Goal: Task Accomplishment & Management: Manage account settings

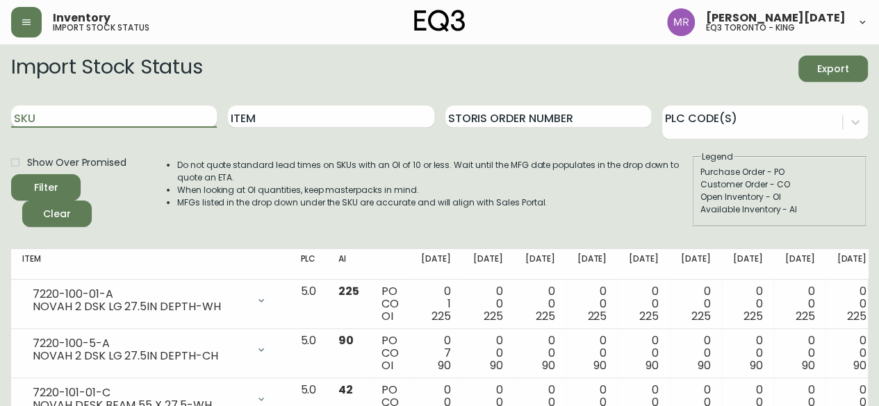
click at [149, 111] on input "SKU" at bounding box center [114, 117] width 206 height 22
click at [11, 174] on button "Filter" at bounding box center [45, 187] width 69 height 26
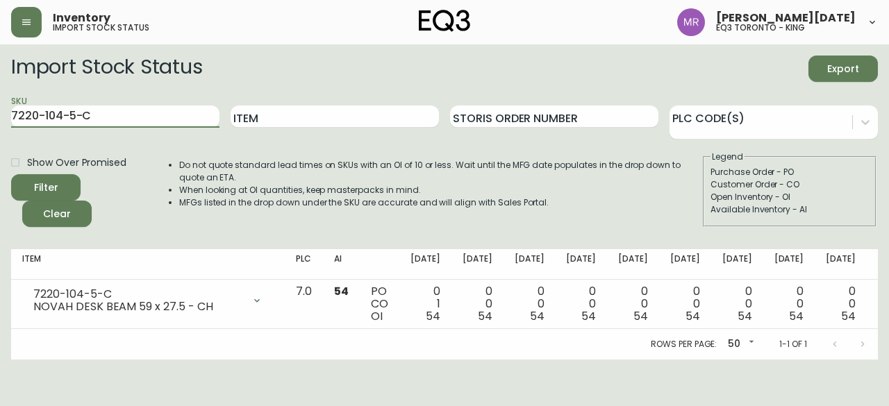
drag, startPoint x: 128, startPoint y: 113, endPoint x: 0, endPoint y: 113, distance: 127.8
click at [0, 113] on main "Import Stock Status Export SKU 7220-104-5-C Item Storis Order Number PLC Code(s…" at bounding box center [444, 201] width 889 height 315
paste input "0-5-A"
click at [11, 174] on button "Filter" at bounding box center [45, 187] width 69 height 26
drag, startPoint x: 144, startPoint y: 116, endPoint x: 0, endPoint y: 87, distance: 147.4
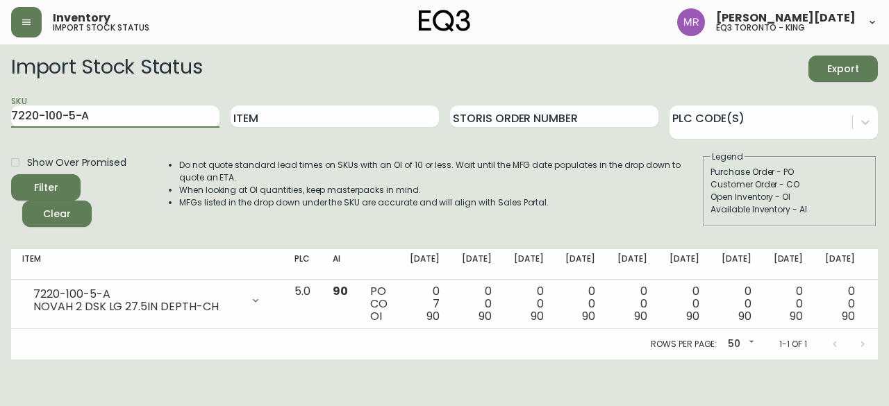
click at [0, 87] on main "Import Stock Status Export SKU 7220-100-5-A Item Storis Order Number PLC Code(s…" at bounding box center [444, 201] width 889 height 315
paste input "White Melamine"
type input "W"
click at [133, 116] on input "SKU" at bounding box center [115, 117] width 208 height 22
paste input "7220-104-1-B"
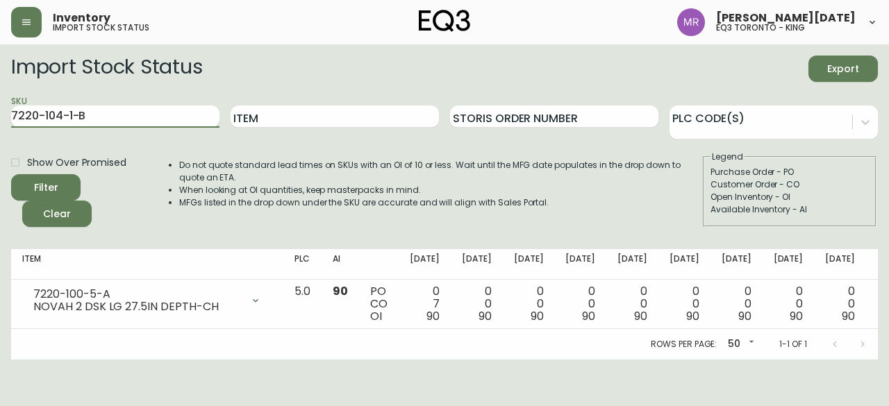
click at [11, 174] on button "Filter" at bounding box center [45, 187] width 69 height 26
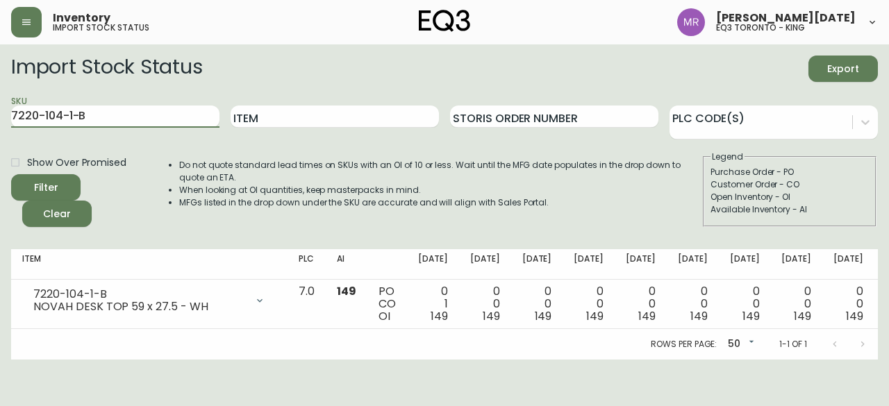
drag, startPoint x: 178, startPoint y: 116, endPoint x: 0, endPoint y: 87, distance: 180.2
click at [0, 87] on main "Import Stock Status Export SKU 7220-104-1-B Item Storis Order Number PLC Code(s…" at bounding box center [444, 201] width 889 height 315
paste input "2"
click at [11, 174] on button "Filter" at bounding box center [45, 187] width 69 height 26
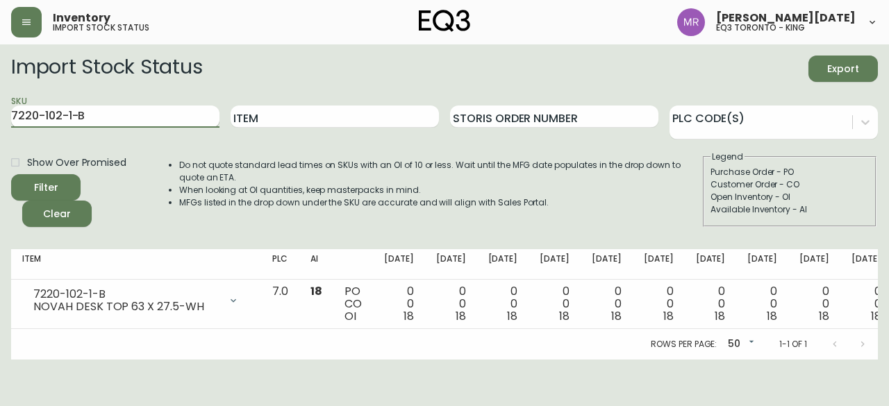
click at [142, 117] on input "7220-102-1-B" at bounding box center [115, 117] width 208 height 22
paste input "0-5-A"
click at [11, 174] on button "Filter" at bounding box center [45, 187] width 69 height 26
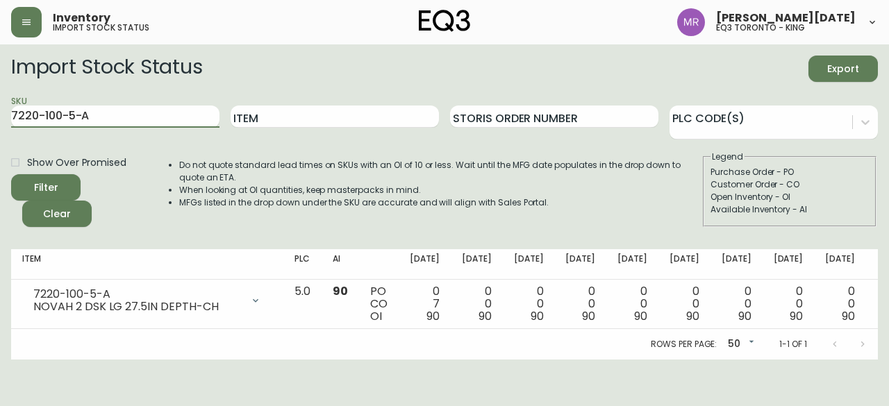
drag, startPoint x: 162, startPoint y: 124, endPoint x: 0, endPoint y: 101, distance: 163.4
click at [0, 101] on main "Import Stock Status Export SKU 7220-100-5-A Item Storis Order Number PLC Code(s…" at bounding box center [444, 201] width 889 height 315
paste input "2-5-C"
click at [11, 174] on button "Filter" at bounding box center [45, 187] width 69 height 26
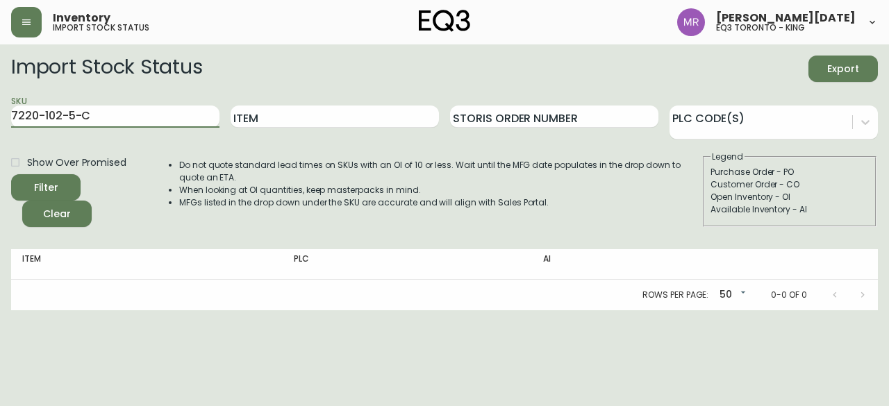
drag, startPoint x: 110, startPoint y: 123, endPoint x: 0, endPoint y: 128, distance: 109.9
click at [0, 128] on main "Import Stock Status Export SKU 7220-102-5-C Item Storis Order Number PLC Code(s…" at bounding box center [444, 177] width 889 height 266
paste input "2"
click at [11, 174] on button "Filter" at bounding box center [45, 187] width 69 height 26
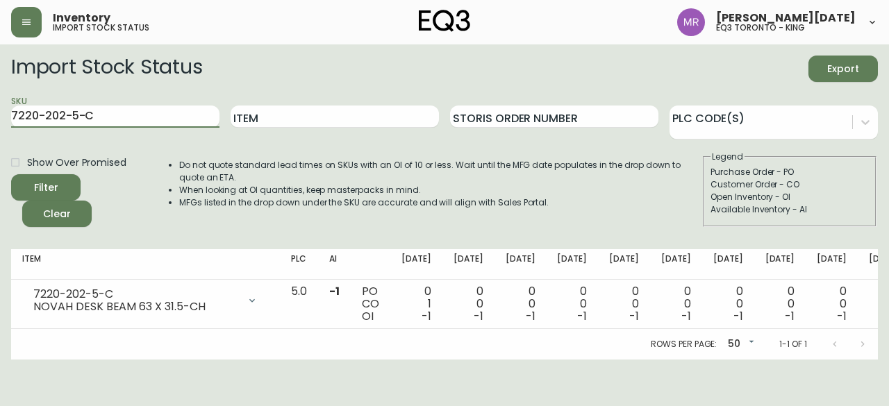
drag, startPoint x: 99, startPoint y: 115, endPoint x: 0, endPoint y: 120, distance: 98.7
click at [0, 120] on main "Import Stock Status Export SKU 7220-202-5-C Item Storis Order Number PLC Code(s…" at bounding box center [444, 201] width 889 height 315
paste input "0-5-A"
click at [11, 174] on button "Filter" at bounding box center [45, 187] width 69 height 26
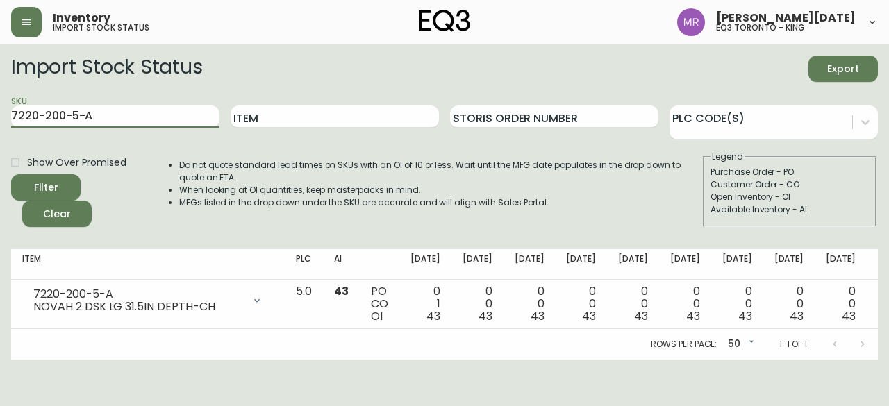
drag, startPoint x: 119, startPoint y: 115, endPoint x: 0, endPoint y: 124, distance: 119.9
click at [0, 124] on main "Import Stock Status Export SKU 7220-200-5-A Item Storis Order Number PLC Code(s…" at bounding box center [444, 201] width 889 height 315
paste input "510-1-B"
type input "7220-510-1-B"
click at [11, 174] on button "Filter" at bounding box center [45, 187] width 69 height 26
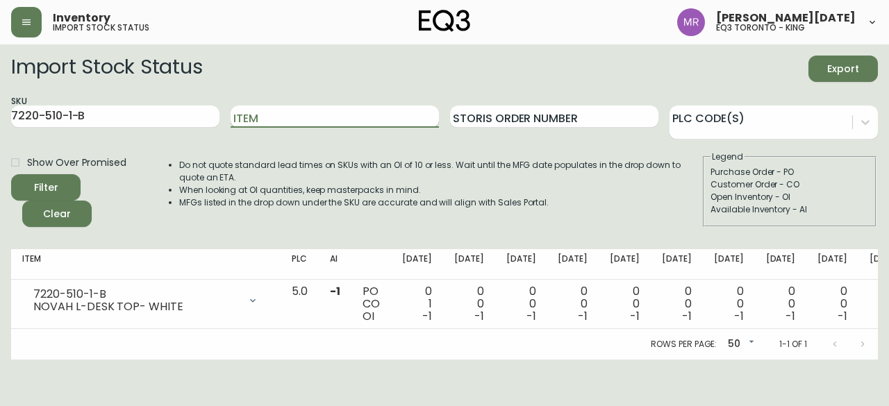
click at [267, 110] on input "Item" at bounding box center [335, 117] width 208 height 22
paste input "L-DESK TOP MATERIAL – B"
type input "L-DESK TOP MATERIAL – B"
drag, startPoint x: 138, startPoint y: 110, endPoint x: 0, endPoint y: 63, distance: 146.1
click at [0, 63] on main "Import Stock Status Export SKU 7220-510-1-B Item L-DESK TOP MATERIAL – B Storis…" at bounding box center [444, 201] width 889 height 315
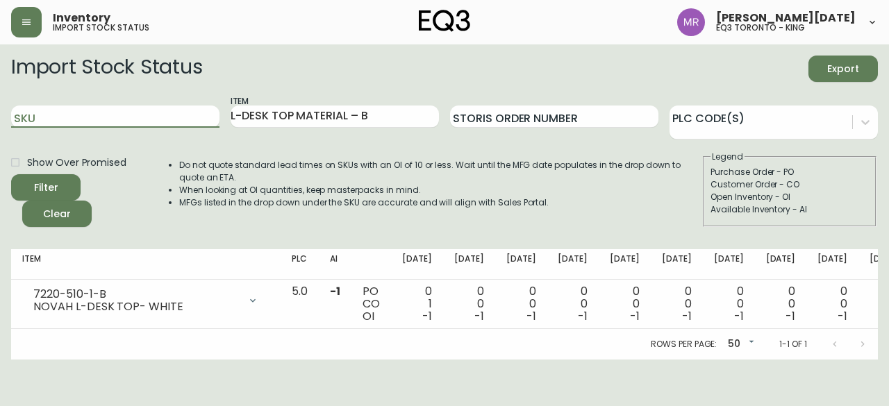
click at [11, 174] on button "Filter" at bounding box center [45, 187] width 69 height 26
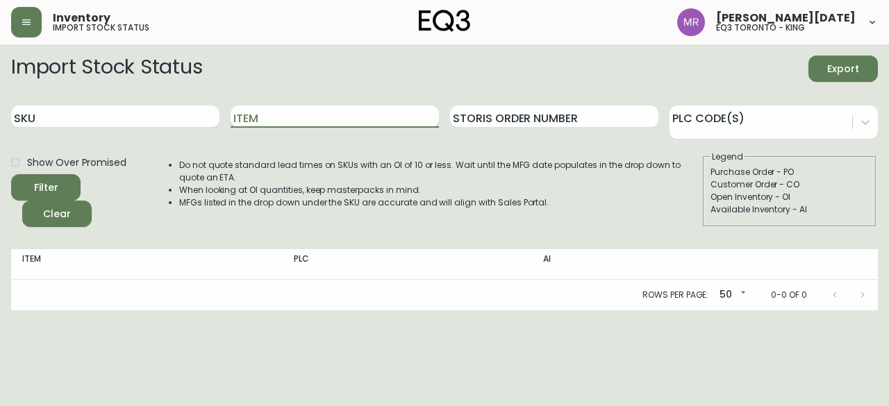
click at [278, 110] on input "Item" at bounding box center [335, 117] width 208 height 22
type input "novah"
click at [11, 174] on button "Filter" at bounding box center [45, 187] width 69 height 26
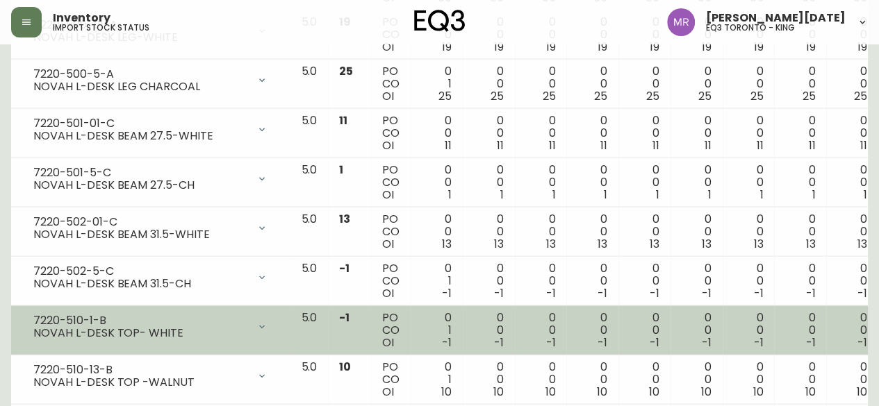
scroll to position [1454, 0]
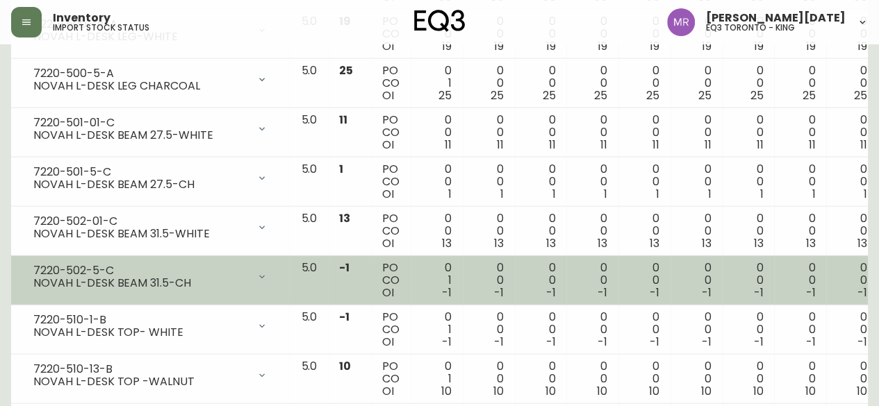
click at [256, 272] on icon at bounding box center [261, 277] width 11 height 11
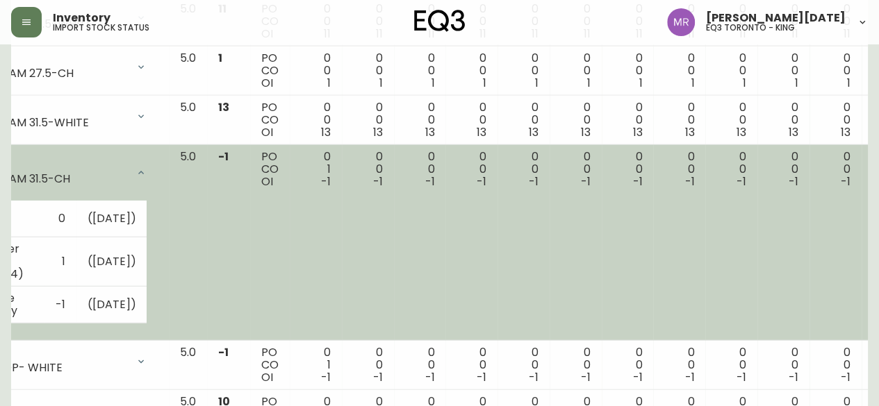
scroll to position [0, 0]
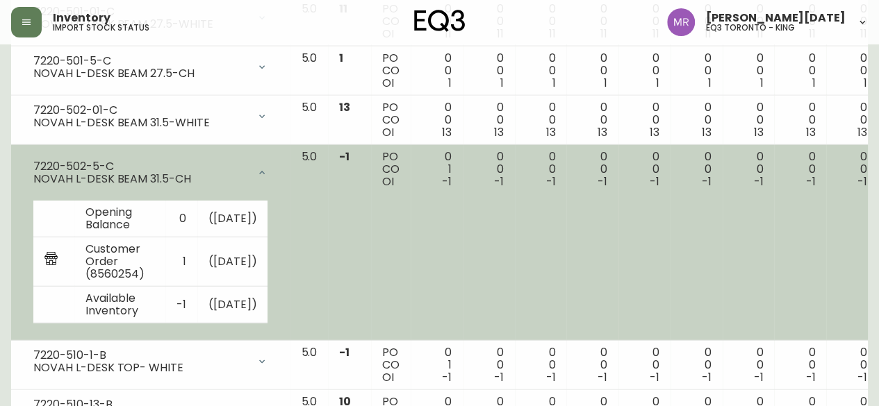
click at [256, 167] on icon at bounding box center [261, 172] width 11 height 11
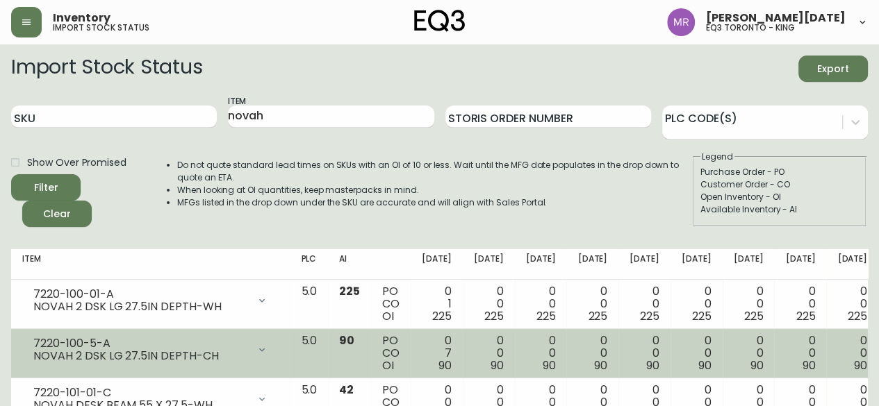
click at [165, 360] on div "NOVAH 2 DSK LG 27.5IN DEPTH-CH" at bounding box center [140, 356] width 215 height 13
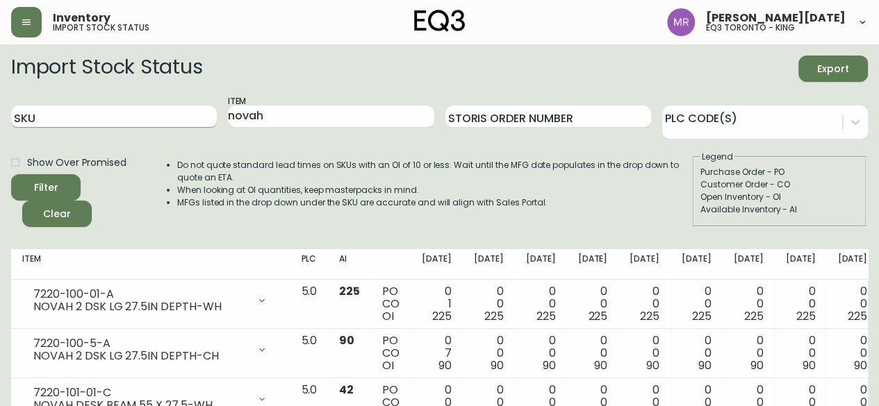
click at [149, 117] on input "SKU" at bounding box center [114, 117] width 206 height 22
paste input "7220-101-5-C"
type input "7220-101-5-C"
drag, startPoint x: 297, startPoint y: 115, endPoint x: 151, endPoint y: 103, distance: 146.3
click at [151, 103] on div "SKU 7220-101-5-C Item novah Storis Order Number PLC Code(s)" at bounding box center [439, 116] width 856 height 45
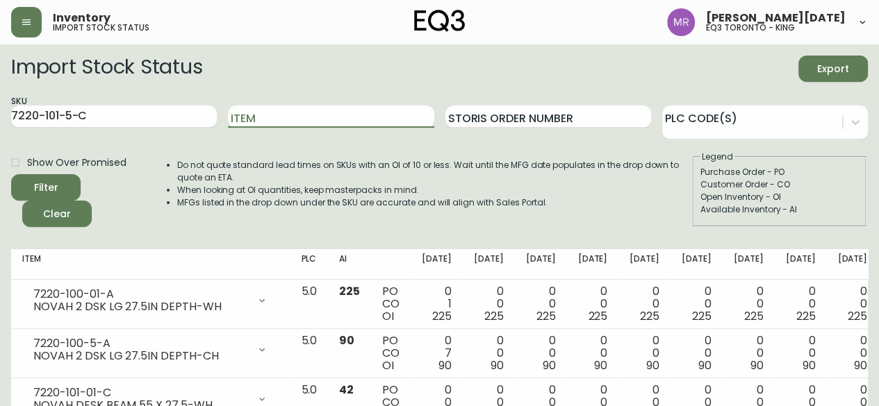
click at [11, 174] on button "Filter" at bounding box center [45, 187] width 69 height 26
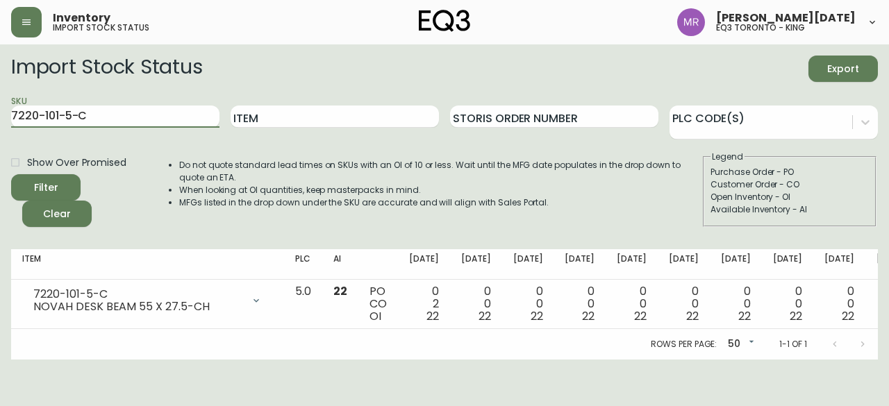
drag, startPoint x: 168, startPoint y: 110, endPoint x: 0, endPoint y: 71, distance: 172.5
click at [0, 71] on main "Import Stock Status Export SKU 7220-101-5-C Item Storis Order Number PLC Code(s…" at bounding box center [444, 201] width 889 height 315
paste input "0-5-A"
click at [11, 174] on button "Filter" at bounding box center [45, 187] width 69 height 26
drag, startPoint x: 128, startPoint y: 106, endPoint x: 0, endPoint y: 135, distance: 131.1
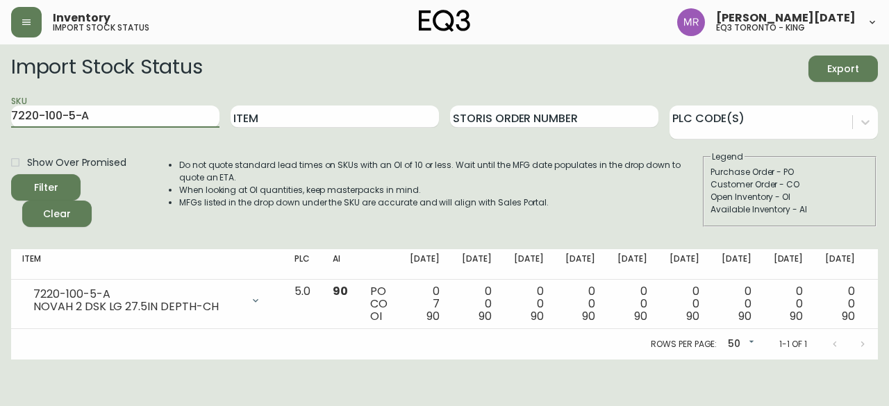
drag, startPoint x: 0, startPoint y: 135, endPoint x: 263, endPoint y: 78, distance: 269.5
click at [263, 78] on div "Import Stock Status Export" at bounding box center [444, 69] width 867 height 26
drag, startPoint x: 99, startPoint y: 114, endPoint x: 0, endPoint y: 106, distance: 98.9
click at [0, 106] on main "Import Stock Status Export SKU 7220-100-5-A Item Storis Order Number PLC Code(s…" at bounding box center [444, 201] width 889 height 315
paste input "1-1-B"
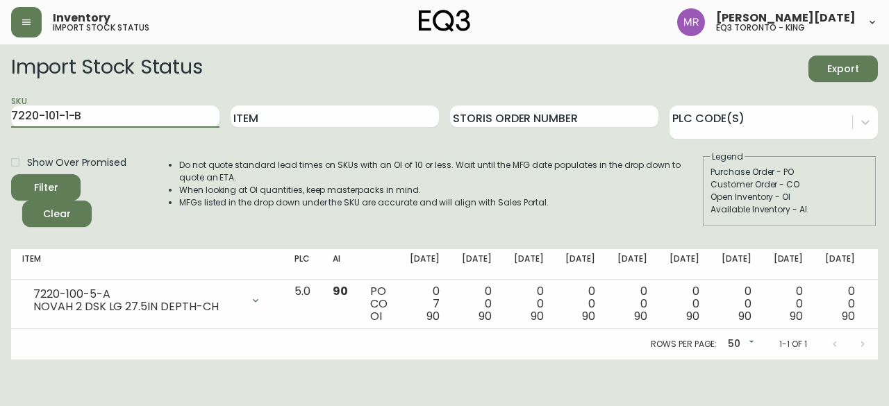
click at [11, 174] on button "Filter" at bounding box center [45, 187] width 69 height 26
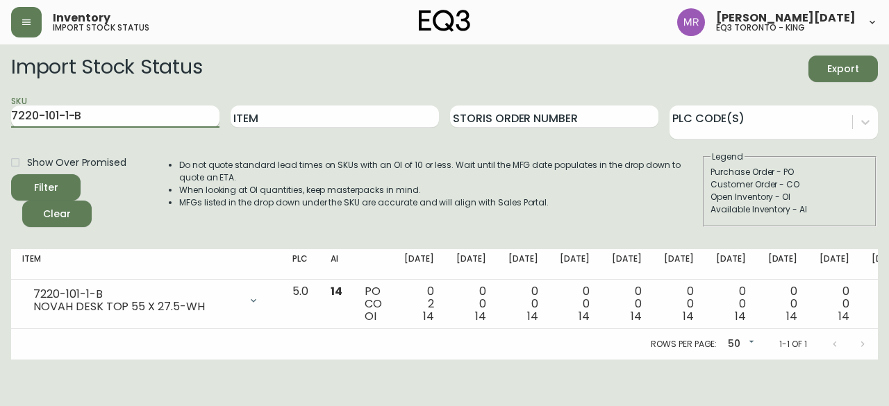
click at [131, 106] on input "7220-101-1-B" at bounding box center [115, 117] width 208 height 22
paste input "502-5-C"
click at [11, 174] on button "Filter" at bounding box center [45, 187] width 69 height 26
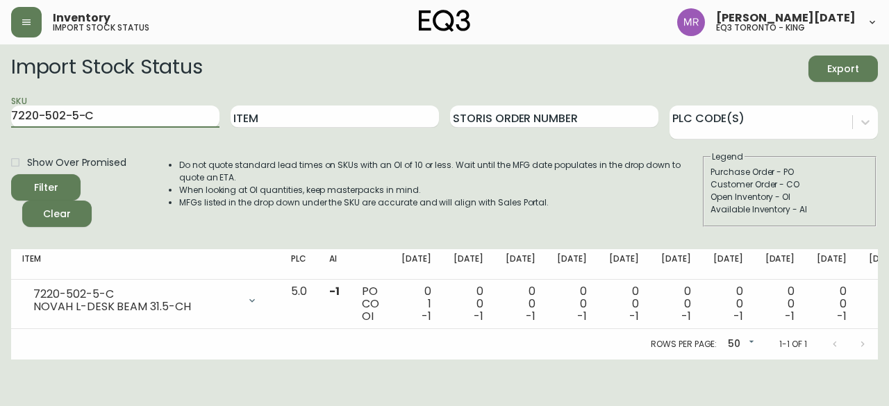
drag, startPoint x: 133, startPoint y: 119, endPoint x: 0, endPoint y: 130, distance: 133.1
click at [0, 119] on main "Import Stock Status Export SKU 7220-502-5-C Item Storis Order Number PLC Code(s…" at bounding box center [444, 201] width 889 height 315
paste input "1"
click at [11, 174] on button "Filter" at bounding box center [45, 187] width 69 height 26
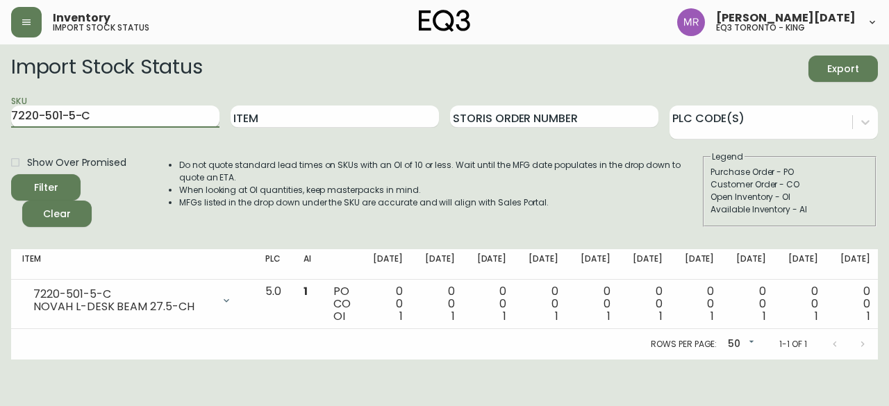
click at [153, 118] on input "7220-501-5-C" at bounding box center [115, 117] width 208 height 22
paste input "0-5-A"
click at [11, 174] on button "Filter" at bounding box center [45, 187] width 69 height 26
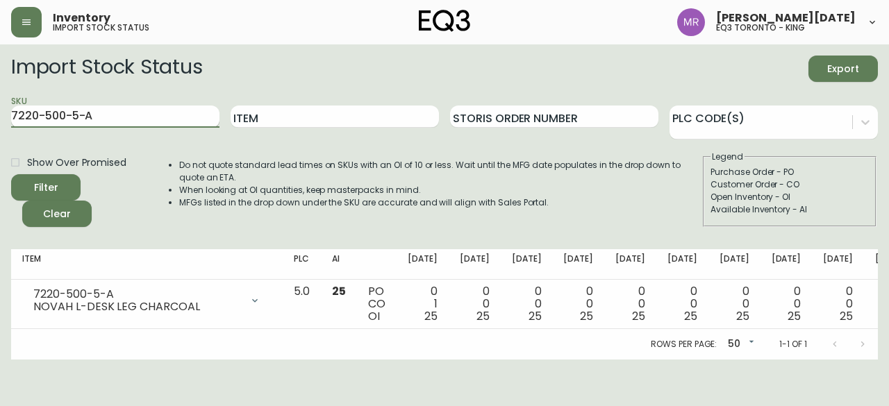
click at [127, 122] on input "7220-500-5-A" at bounding box center [115, 117] width 208 height 22
paste input "10-1-B"
click at [11, 174] on button "Filter" at bounding box center [45, 187] width 69 height 26
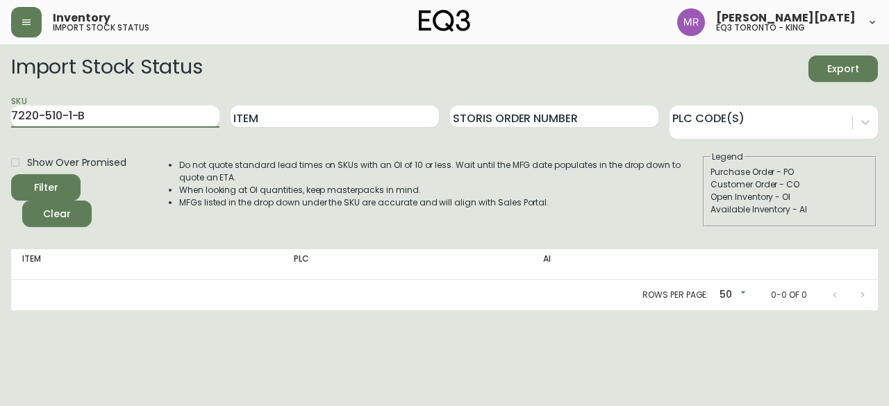
click at [11, 174] on button "Filter" at bounding box center [45, 187] width 69 height 26
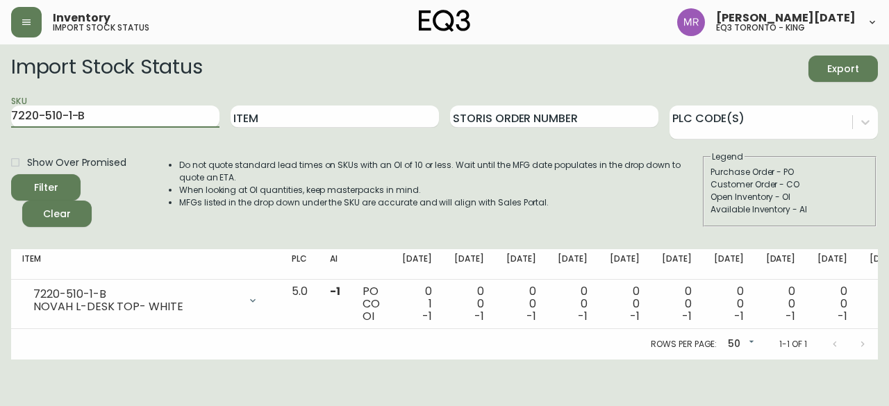
drag, startPoint x: 92, startPoint y: 116, endPoint x: 0, endPoint y: 109, distance: 92.6
click at [0, 109] on main "Import Stock Status Export SKU 7220-510-1-B Item Storis Order Number PLC Code(s…" at bounding box center [444, 201] width 889 height 315
paste input "101"
click at [11, 174] on button "Filter" at bounding box center [45, 187] width 69 height 26
drag, startPoint x: 100, startPoint y: 117, endPoint x: 0, endPoint y: 109, distance: 100.3
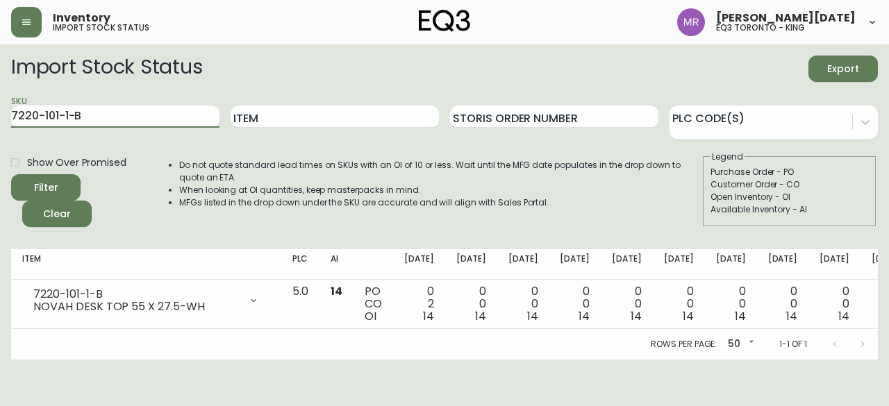
click at [0, 109] on main "Import Stock Status Export SKU 7220-101-1-B Item Storis Order Number PLC Code(s…" at bounding box center [444, 201] width 889 height 315
paste input "510"
click at [11, 174] on button "Filter" at bounding box center [45, 187] width 69 height 26
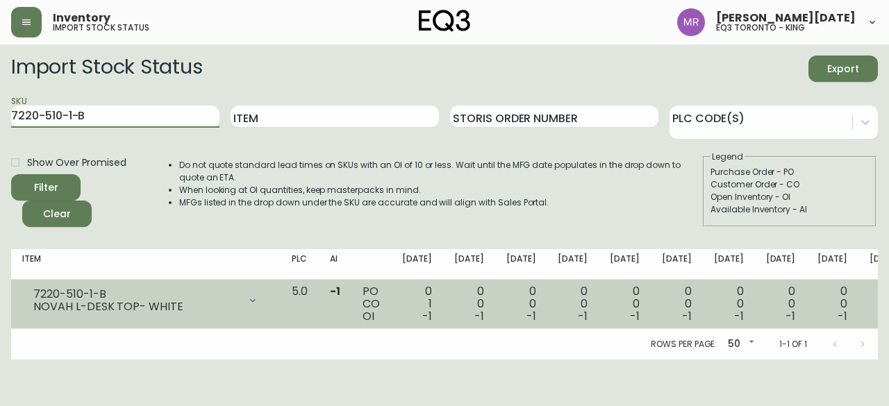
scroll to position [0, 54]
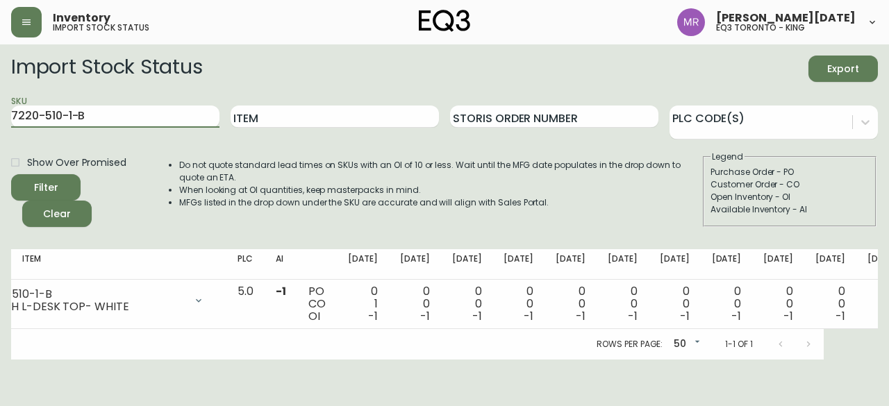
drag, startPoint x: 144, startPoint y: 115, endPoint x: 0, endPoint y: 126, distance: 144.2
click at [0, 126] on main "Import Stock Status Export SKU 7220-510-1-B Item Storis Order Number PLC Code(s…" at bounding box center [444, 201] width 889 height 315
paste input "100-5-A"
click at [11, 174] on button "Filter" at bounding box center [45, 187] width 69 height 26
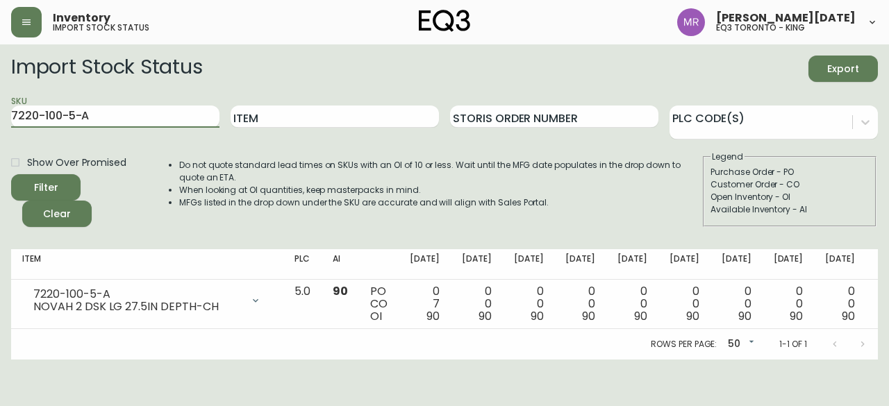
drag, startPoint x: 117, startPoint y: 117, endPoint x: 0, endPoint y: 115, distance: 117.4
click at [0, 115] on main "Import Stock Status Export SKU 7220-100-5-A Item Storis Order Number PLC Code(s…" at bounding box center [444, 201] width 889 height 315
paste input "1-5-C"
click at [11, 174] on button "Filter" at bounding box center [45, 187] width 69 height 26
drag, startPoint x: 106, startPoint y: 115, endPoint x: 0, endPoint y: 111, distance: 105.6
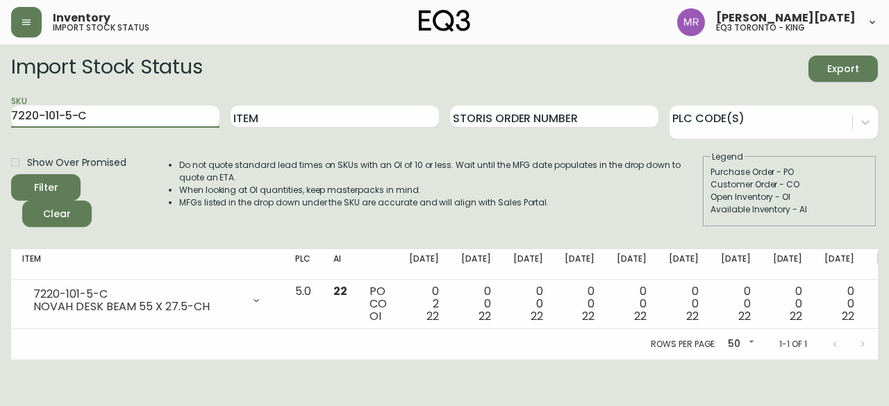
click at [0, 111] on main "Import Stock Status Export SKU 7220-101-5-C Item Storis Order Number PLC Code(s…" at bounding box center [444, 201] width 889 height 315
paste input "500-5-A"
click at [11, 174] on button "Filter" at bounding box center [45, 187] width 69 height 26
drag, startPoint x: 106, startPoint y: 114, endPoint x: 0, endPoint y: 81, distance: 110.5
click at [0, 81] on main "Import Stock Status Export SKU 7220-500-5-A Item Storis Order Number PLC Code(s…" at bounding box center [444, 201] width 889 height 315
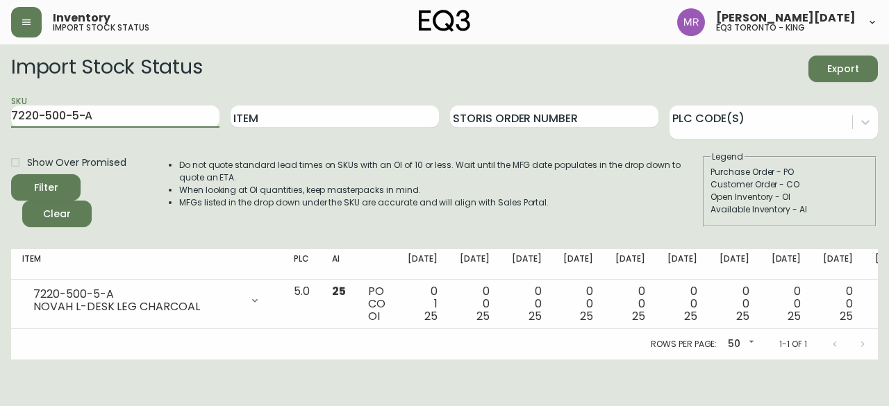
paste input "1"
click at [11, 174] on button "Filter" at bounding box center [45, 187] width 69 height 26
drag, startPoint x: 138, startPoint y: 115, endPoint x: 0, endPoint y: 112, distance: 138.2
click at [0, 112] on main "Import Stock Status Export SKU 7220-100-5-A Item Storis Order Number PLC Code(s…" at bounding box center [444, 201] width 889 height 315
paste input "510-1-B"
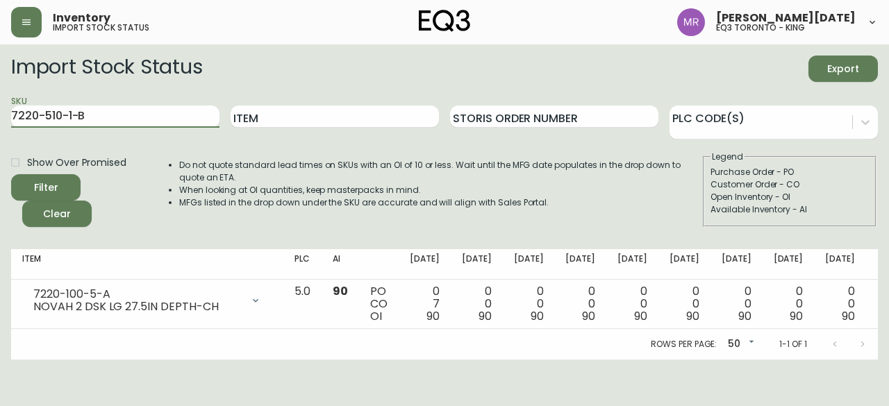
click at [11, 174] on button "Filter" at bounding box center [45, 187] width 69 height 26
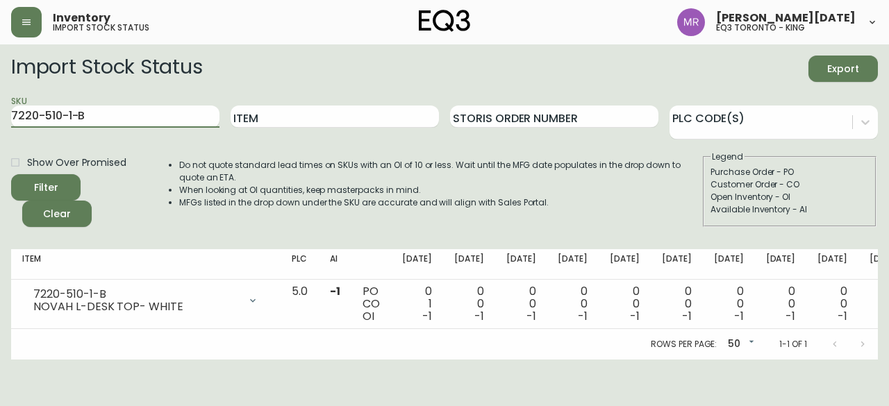
drag, startPoint x: 101, startPoint y: 117, endPoint x: 0, endPoint y: 117, distance: 101.4
click at [0, 117] on main "Import Stock Status Export SKU 7220-510-1-B Item Storis Order Number PLC Code(s…" at bounding box center [444, 201] width 889 height 315
paste input "01-5-C"
click at [11, 174] on button "Filter" at bounding box center [45, 187] width 69 height 26
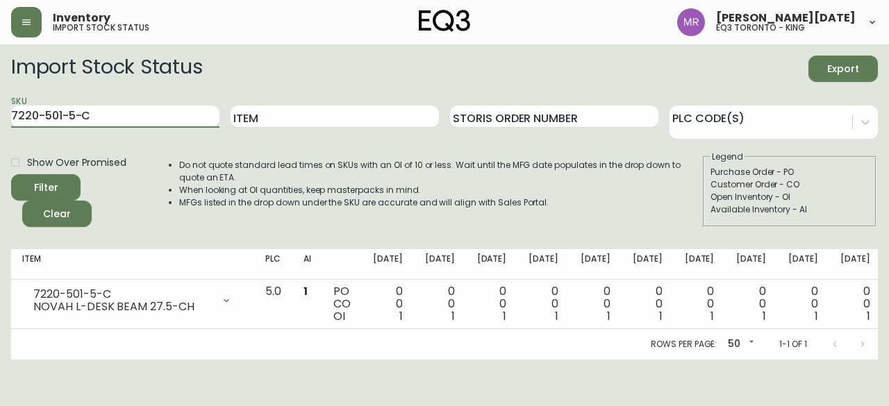
drag, startPoint x: 140, startPoint y: 108, endPoint x: 0, endPoint y: 75, distance: 144.0
click at [0, 75] on main "Import Stock Status Export SKU 7220-501-5-C Item Storis Order Number PLC Code(s…" at bounding box center [444, 201] width 889 height 315
paste input "202"
click at [11, 174] on button "Filter" at bounding box center [45, 187] width 69 height 26
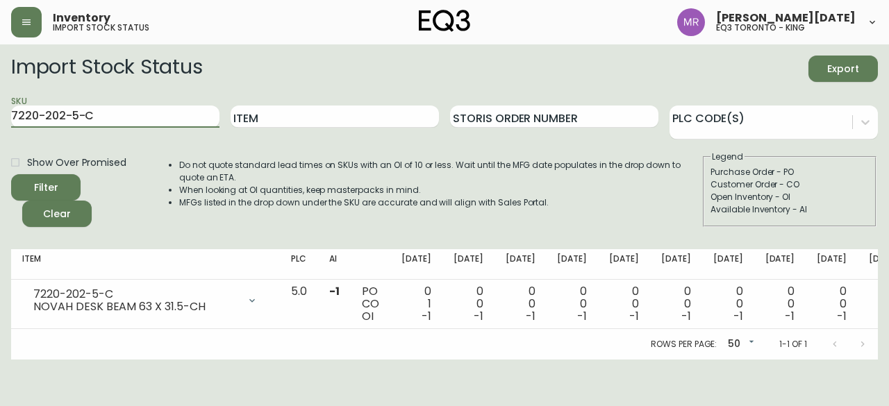
drag, startPoint x: 147, startPoint y: 113, endPoint x: 0, endPoint y: 101, distance: 147.7
click at [0, 98] on main "Import Stock Status Export SKU 7220-202-5-C Item Storis Order Number PLC Code(s…" at bounding box center [444, 201] width 889 height 315
paste input "31135-50-823A0F"
click at [11, 174] on button "Filter" at bounding box center [45, 187] width 69 height 26
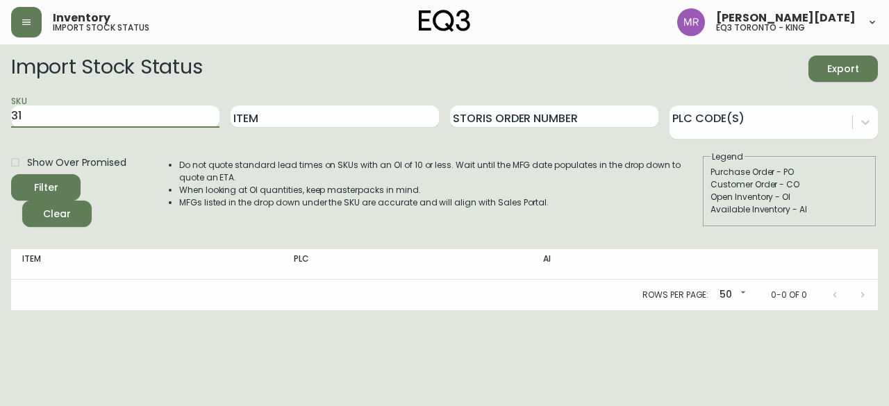
type input "3"
click at [11, 174] on button "Filter" at bounding box center [45, 187] width 69 height 26
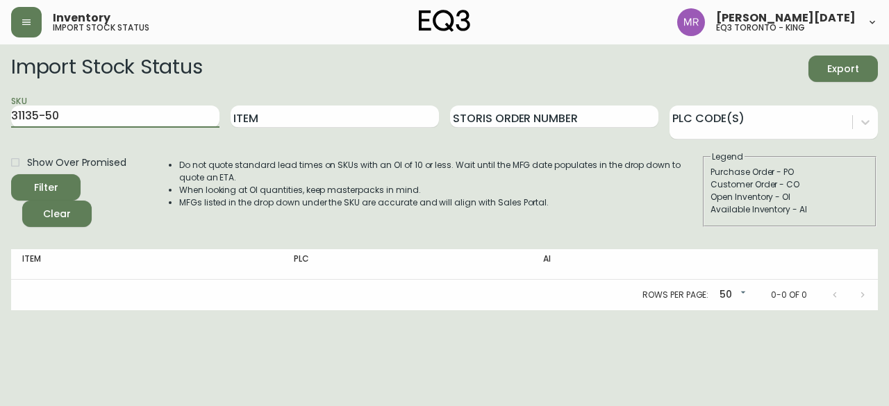
type input "31135-50"
click at [11, 174] on button "Filter" at bounding box center [45, 187] width 69 height 26
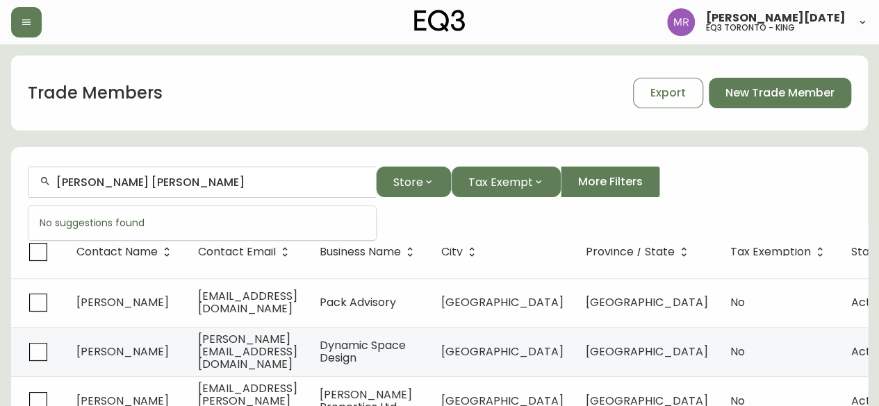
click at [163, 182] on input "justine alexandra" at bounding box center [210, 182] width 308 height 13
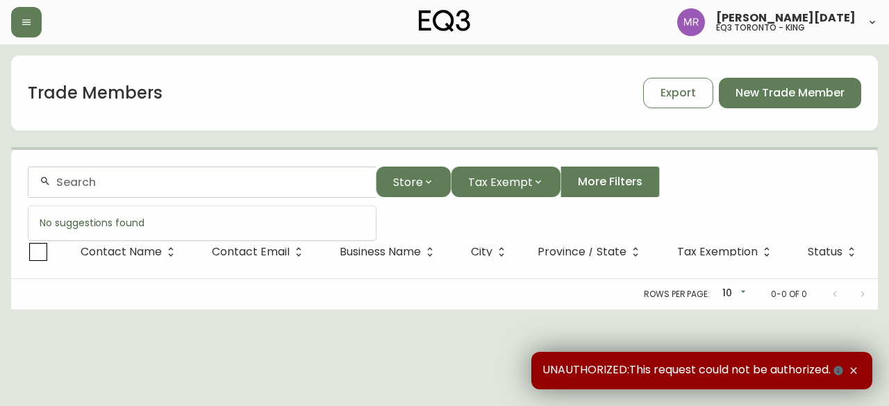
click at [194, 176] on input "text" at bounding box center [210, 182] width 308 height 13
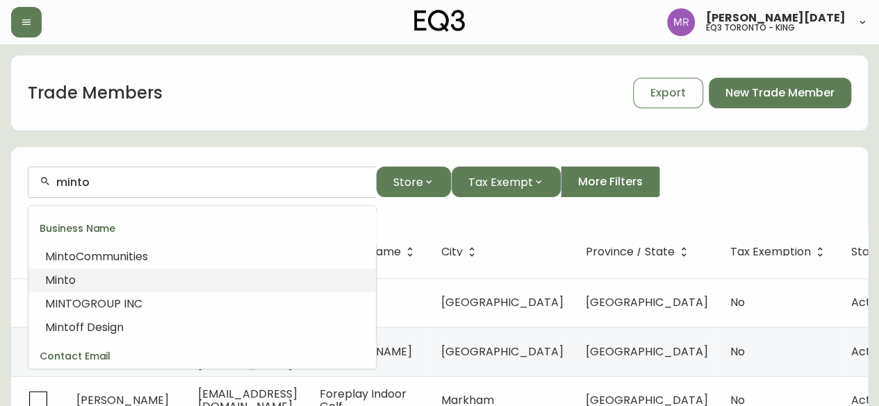
click at [165, 281] on li "Minto" at bounding box center [201, 281] width 347 height 24
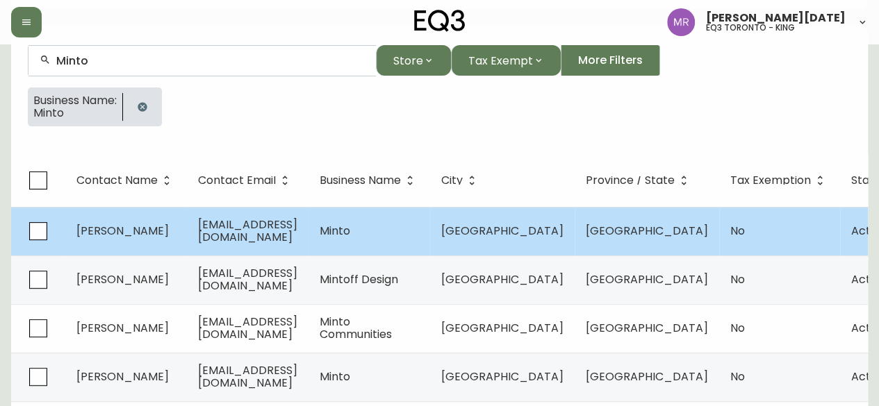
scroll to position [121, 0]
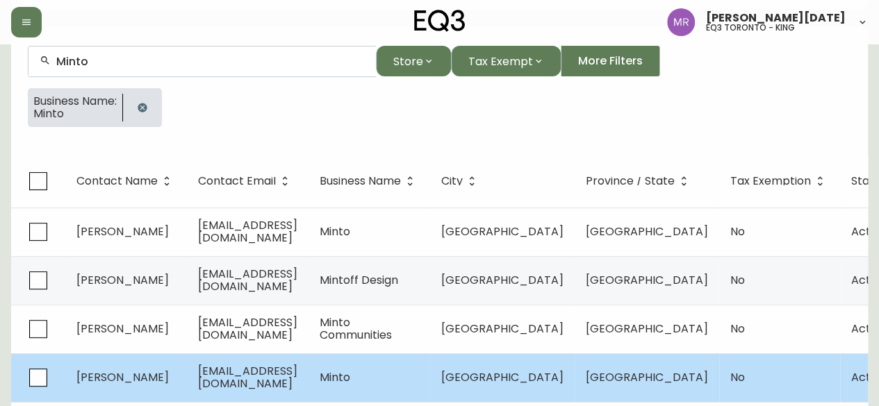
type input "Minto"
click at [308, 384] on td "[EMAIL_ADDRESS][DOMAIN_NAME]" at bounding box center [248, 378] width 122 height 49
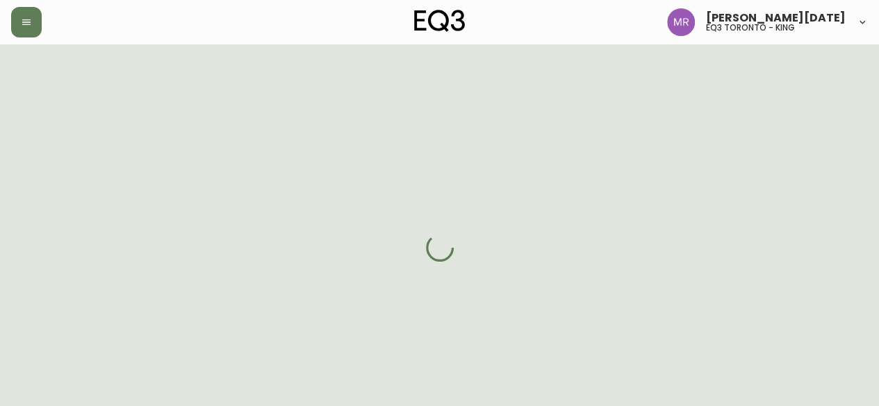
select select "ON"
select select "CA"
select select "CA_EN"
select select "Other"
select select "cjw10z96r007p6gs0hn5531do"
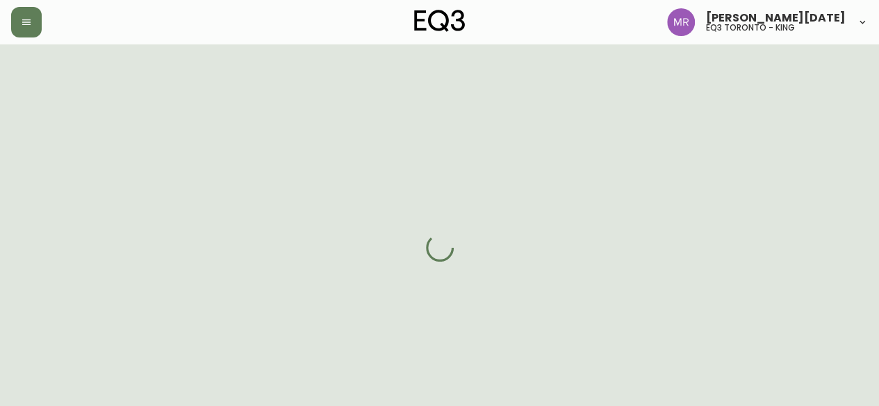
select select "false"
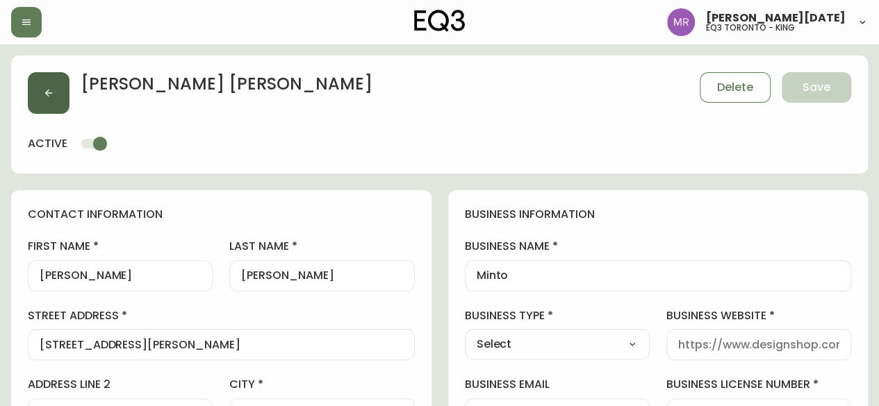
click at [50, 94] on icon "button" at bounding box center [48, 93] width 11 height 11
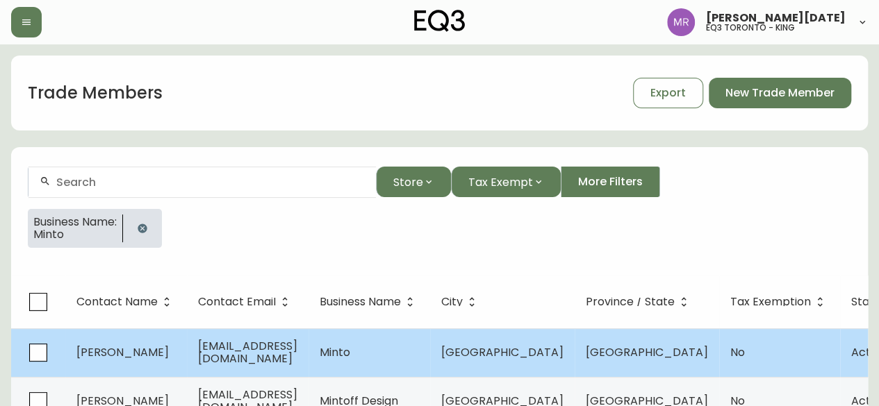
click at [160, 362] on td "[PERSON_NAME]" at bounding box center [126, 353] width 122 height 49
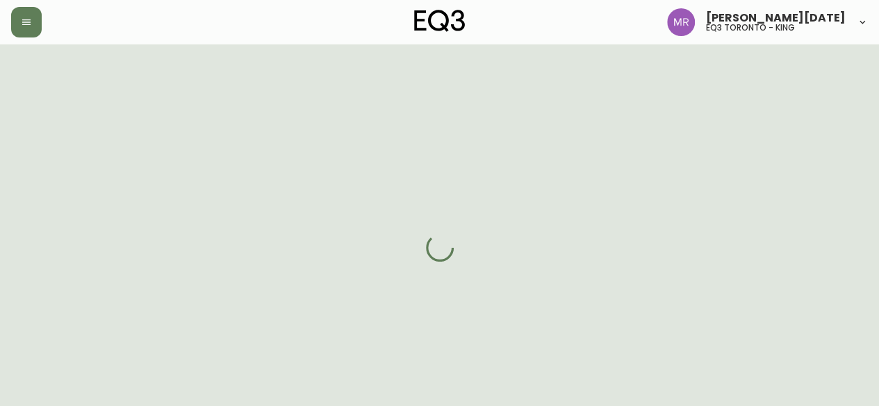
select select "ON"
select select "CA"
select select "CA_EN"
select select "Social Media"
select select "Home Builder"
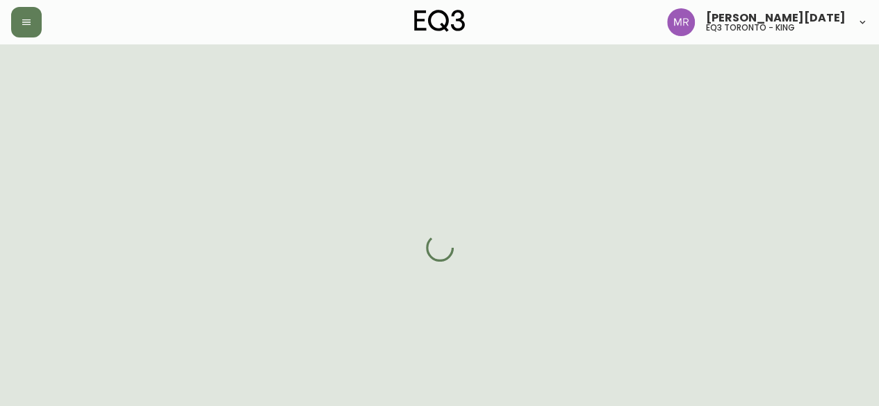
select select "false"
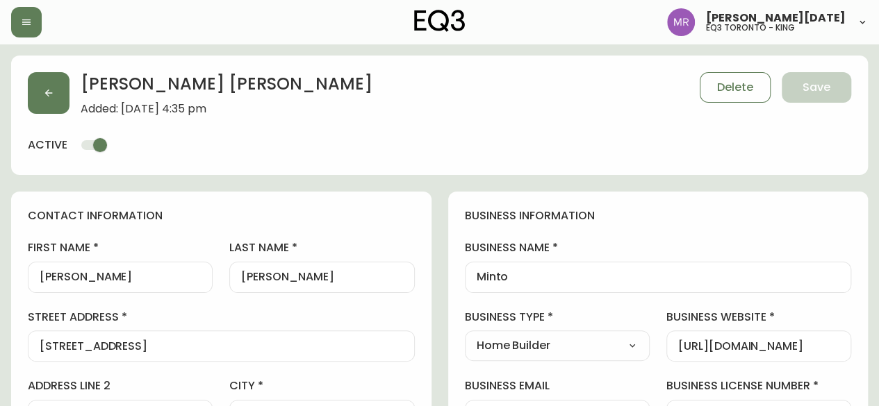
type input "EQ3 Toronto - King"
select select "cjw10z96r007p6gs0hn5531do"
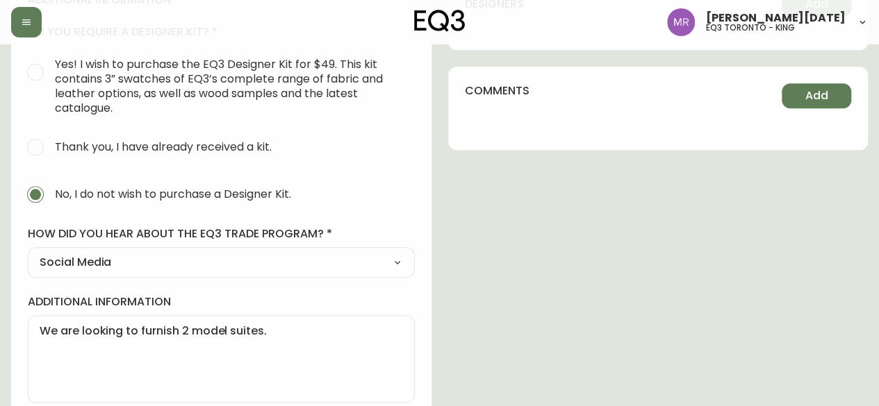
scroll to position [706, 0]
